Goal: Task Accomplishment & Management: Use online tool/utility

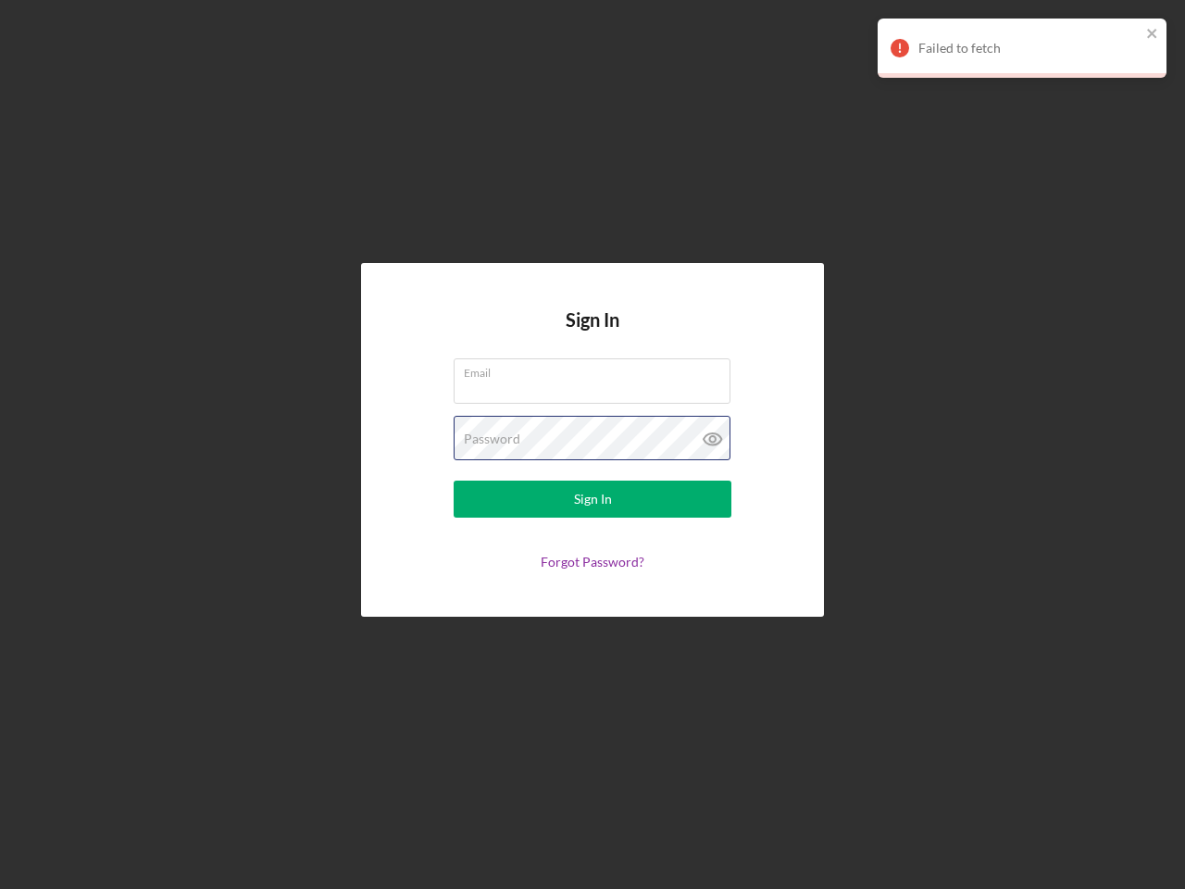
click at [593, 444] on div "Password" at bounding box center [593, 439] width 278 height 46
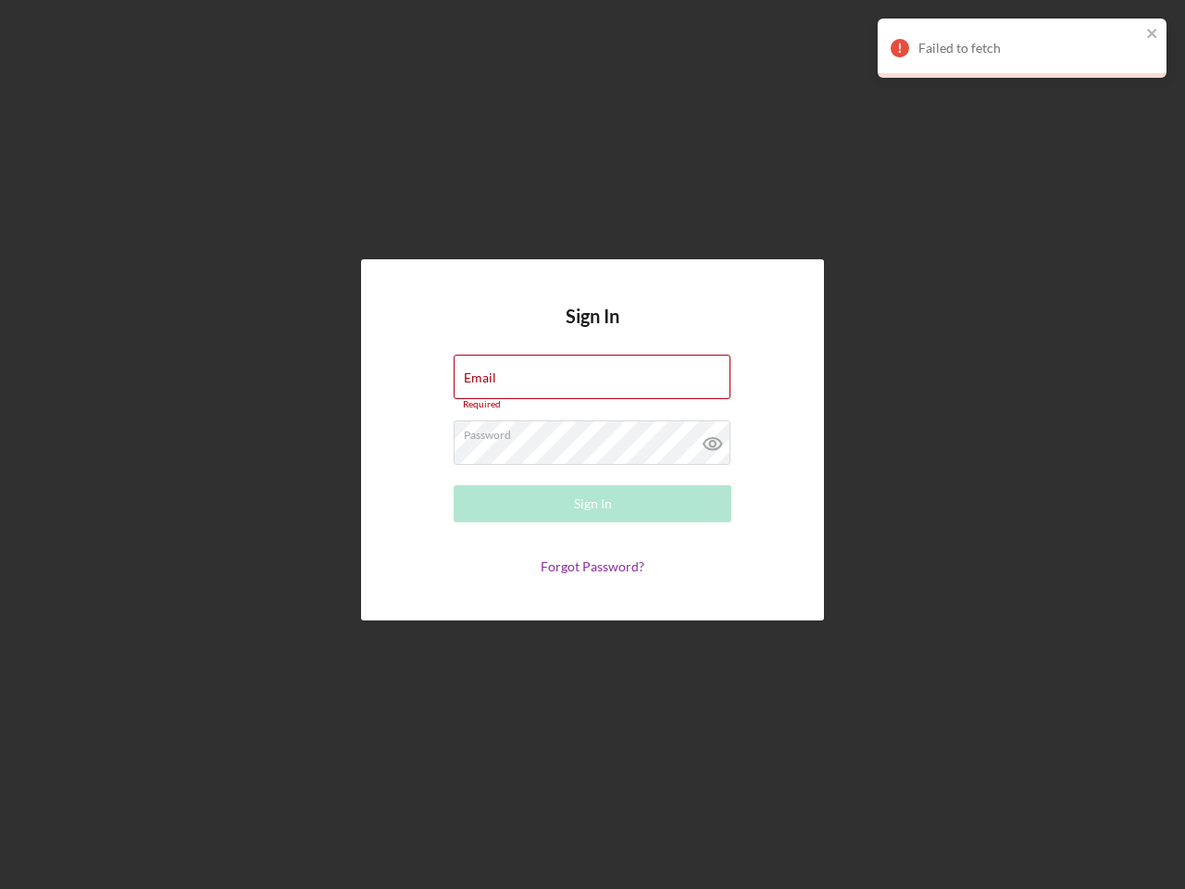
click at [713, 439] on icon at bounding box center [713, 443] width 46 height 46
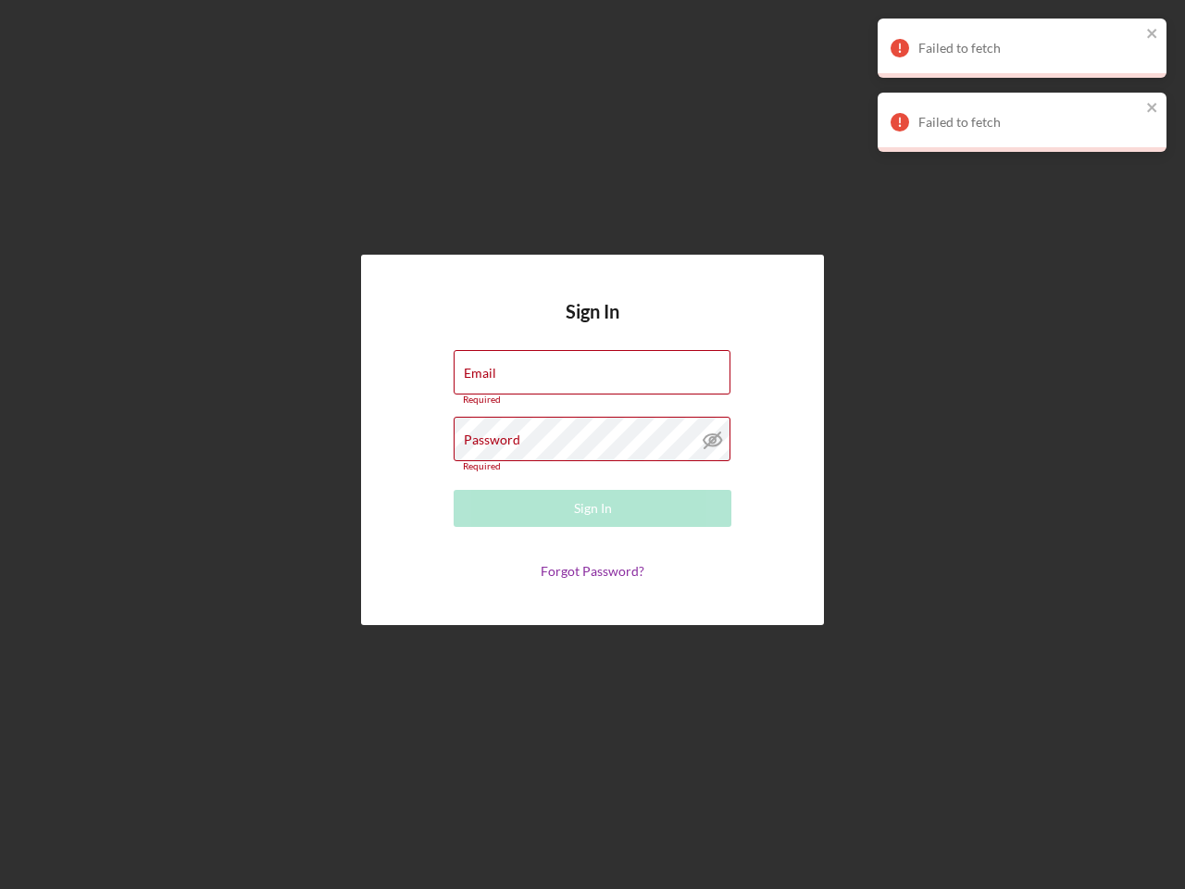
click at [1022, 48] on div "Failed to fetch" at bounding box center [1029, 48] width 222 height 15
